Goal: Navigation & Orientation: Go to known website

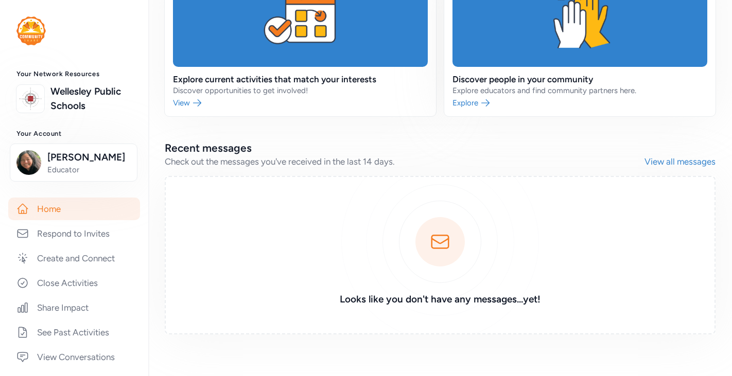
scroll to position [384, 0]
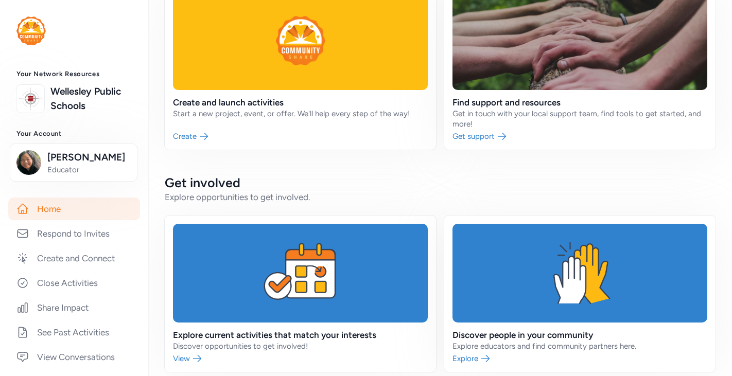
scroll to position [317, 0]
